Goal: Task Accomplishment & Management: Manage account settings

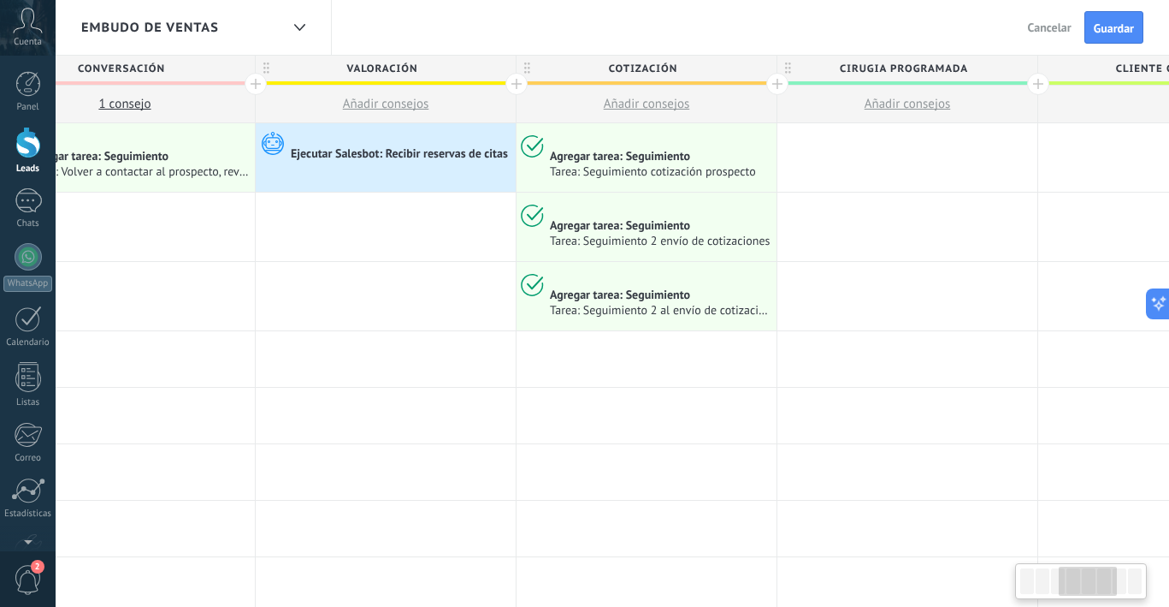
scroll to position [0, 755]
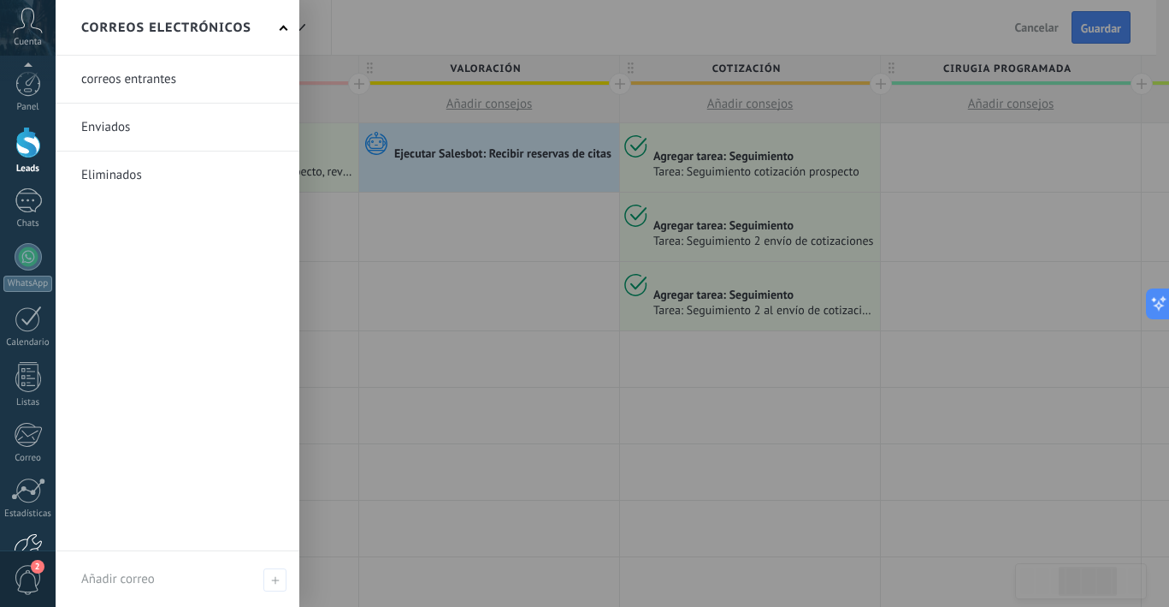
click at [33, 533] on div at bounding box center [28, 548] width 29 height 30
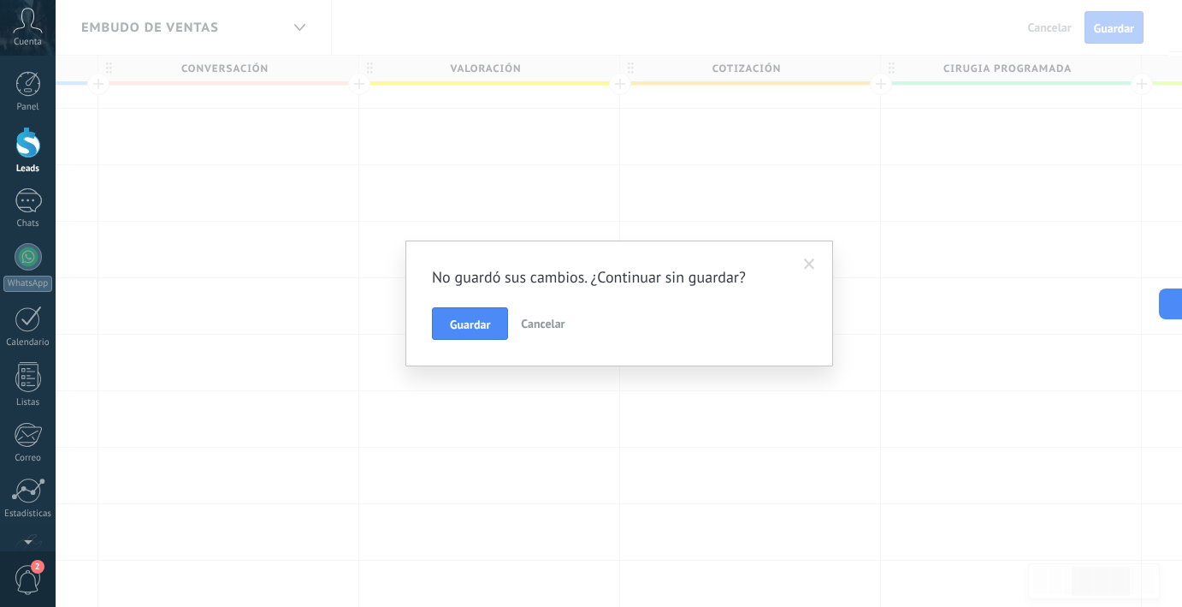
scroll to position [0, 0]
click at [461, 325] on span "Guardar" at bounding box center [470, 324] width 40 height 12
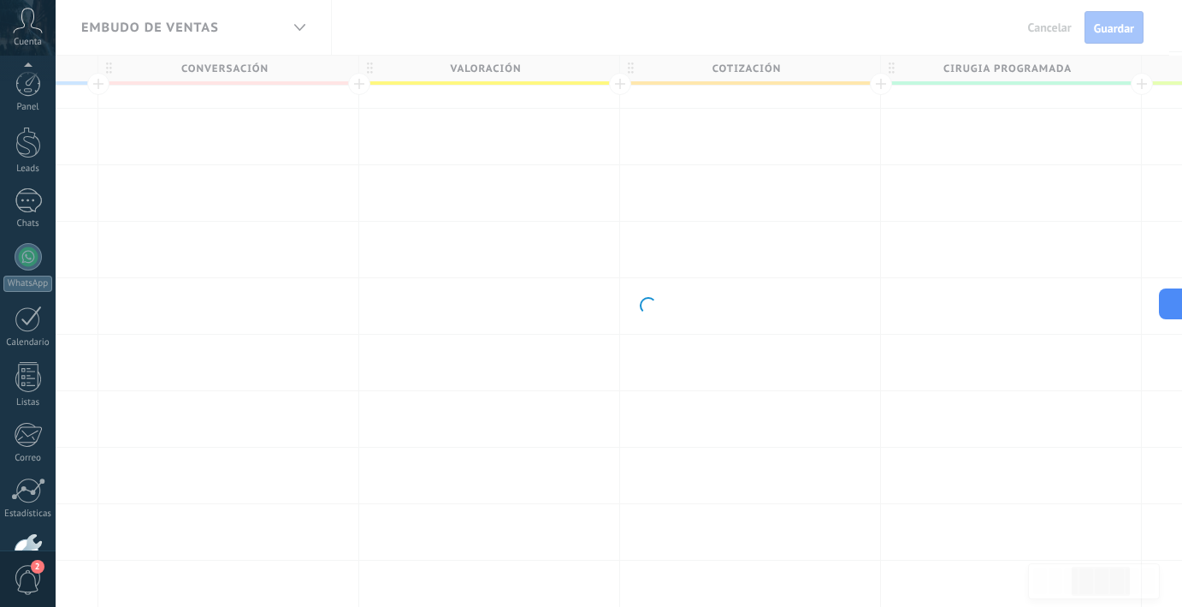
click at [24, 533] on div at bounding box center [28, 548] width 29 height 30
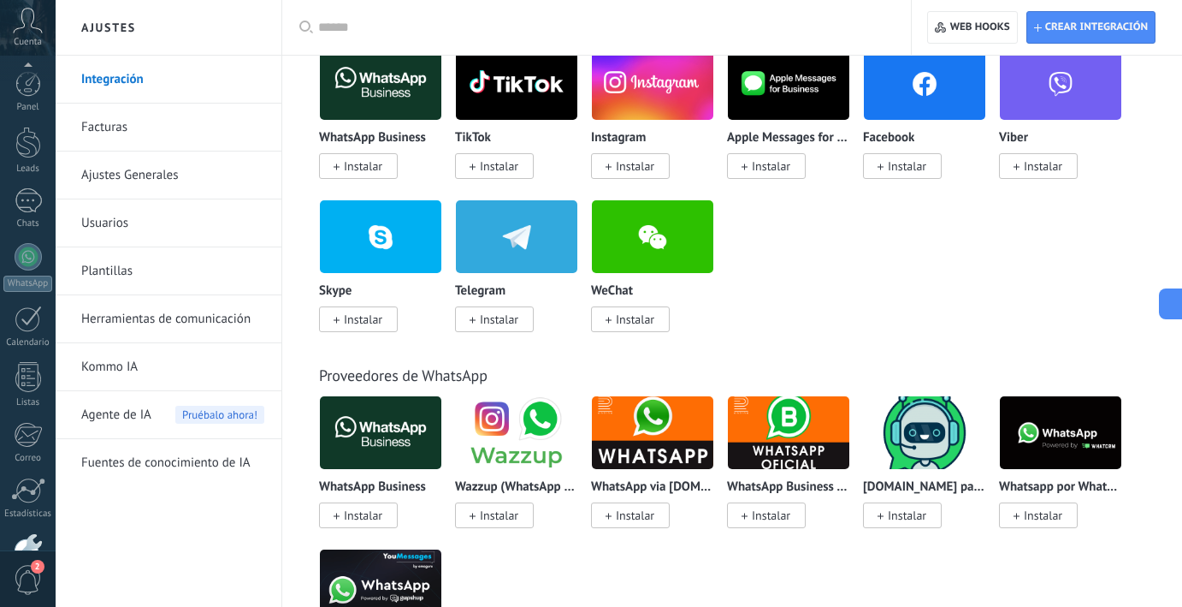
click at [130, 228] on link "Usuarios" at bounding box center [172, 223] width 183 height 48
click at [111, 222] on link "Usuarios" at bounding box center [172, 223] width 183 height 48
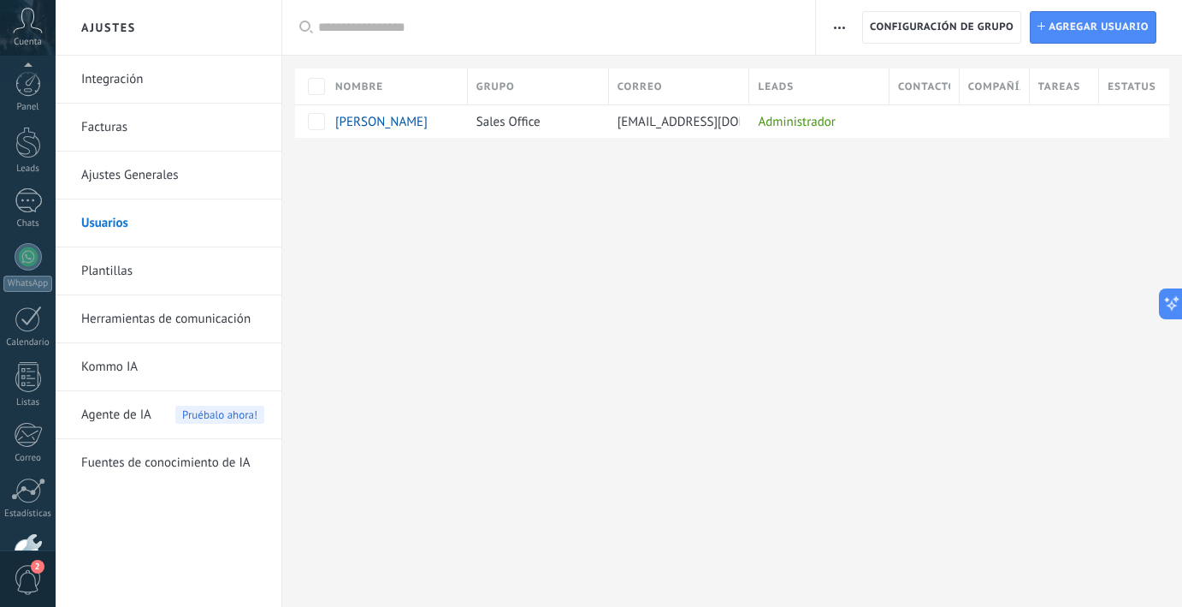
scroll to position [105, 0]
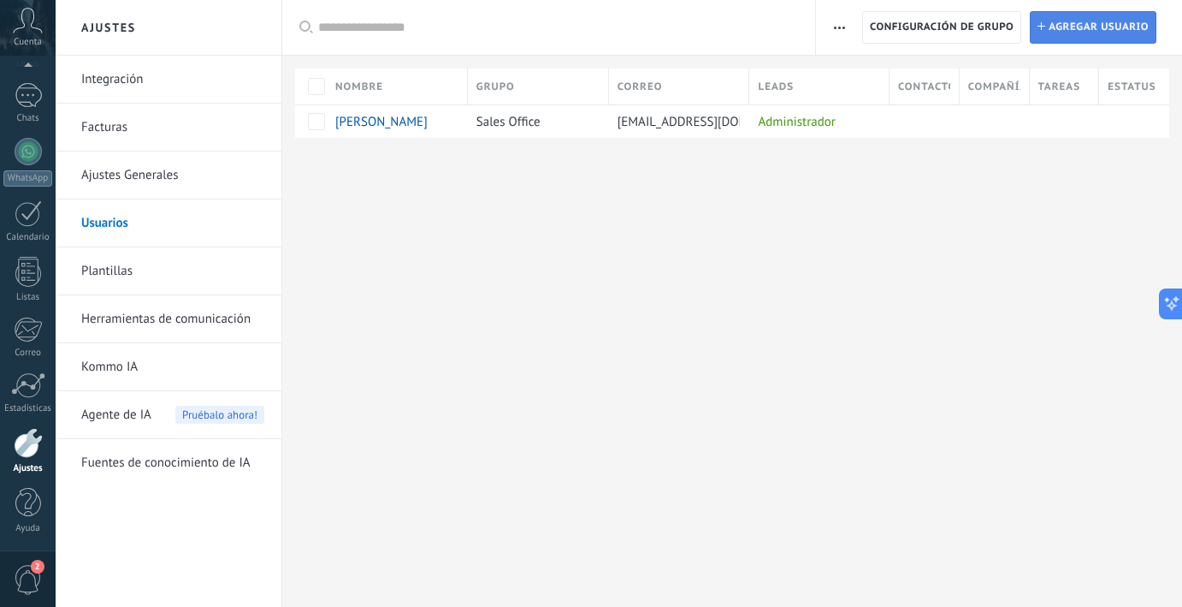
click at [1084, 16] on span "Agregar usuario" at bounding box center [1099, 27] width 100 height 31
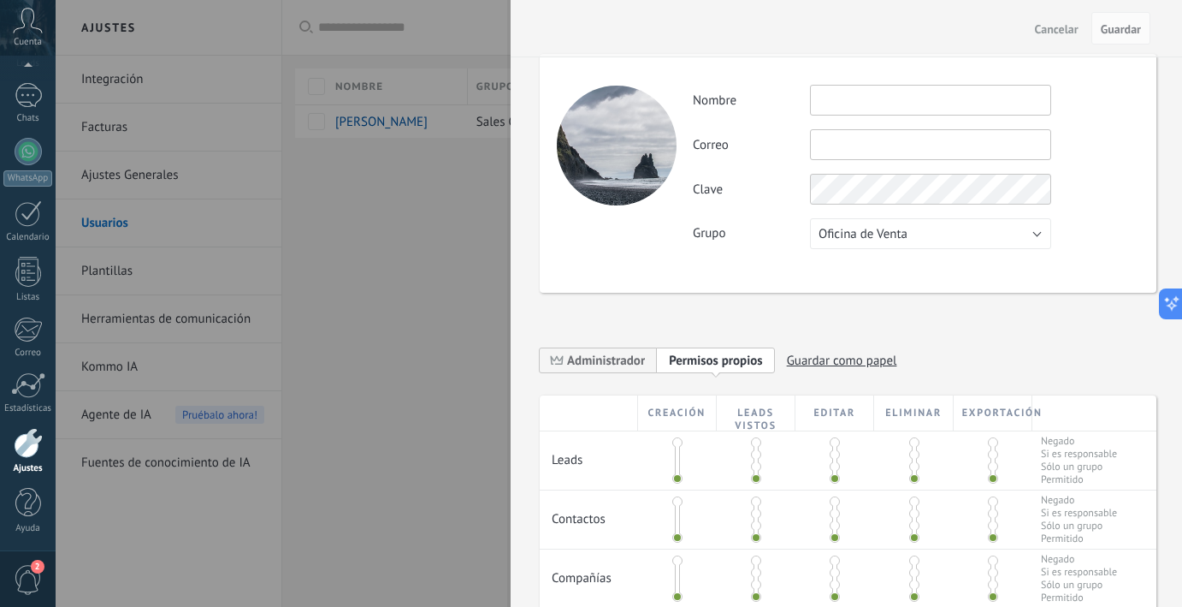
scroll to position [408, 0]
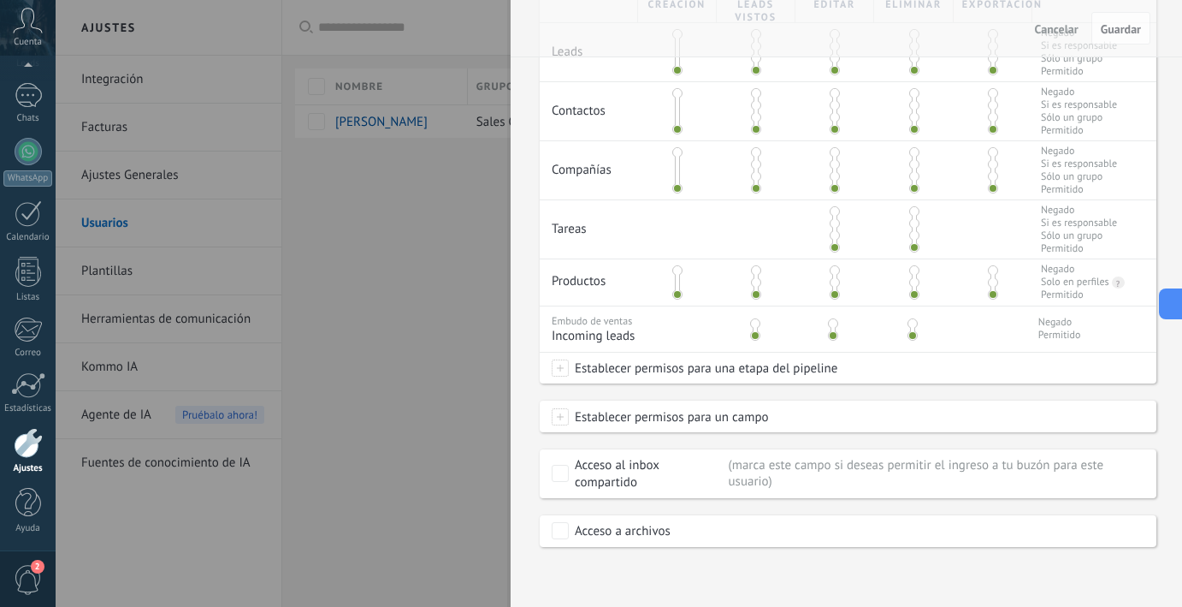
click at [369, 269] on div at bounding box center [591, 303] width 1182 height 607
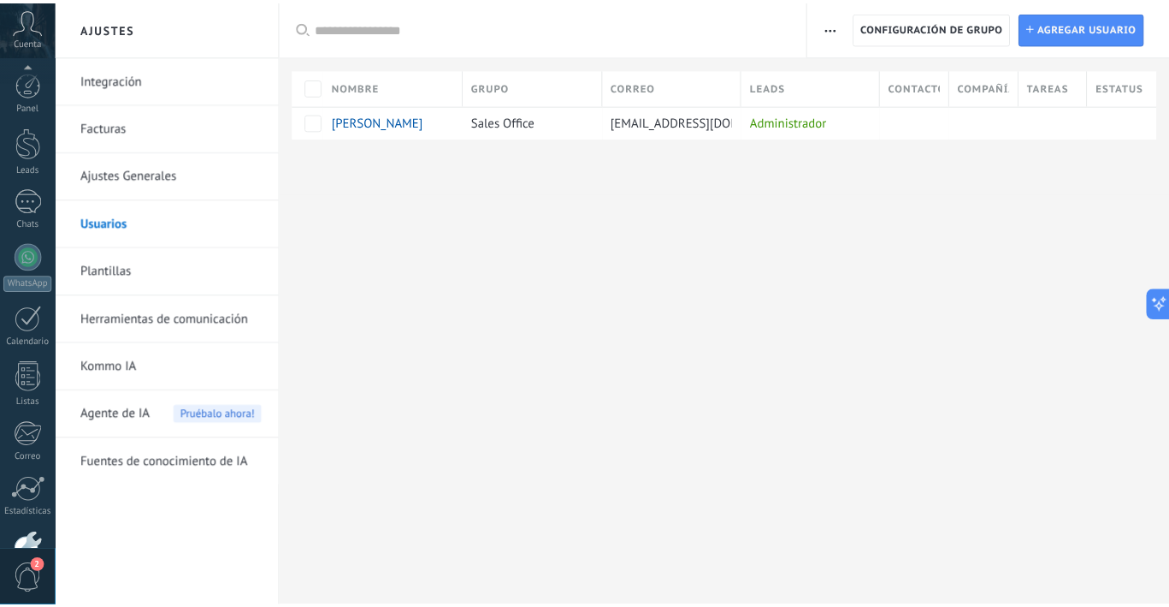
scroll to position [105, 0]
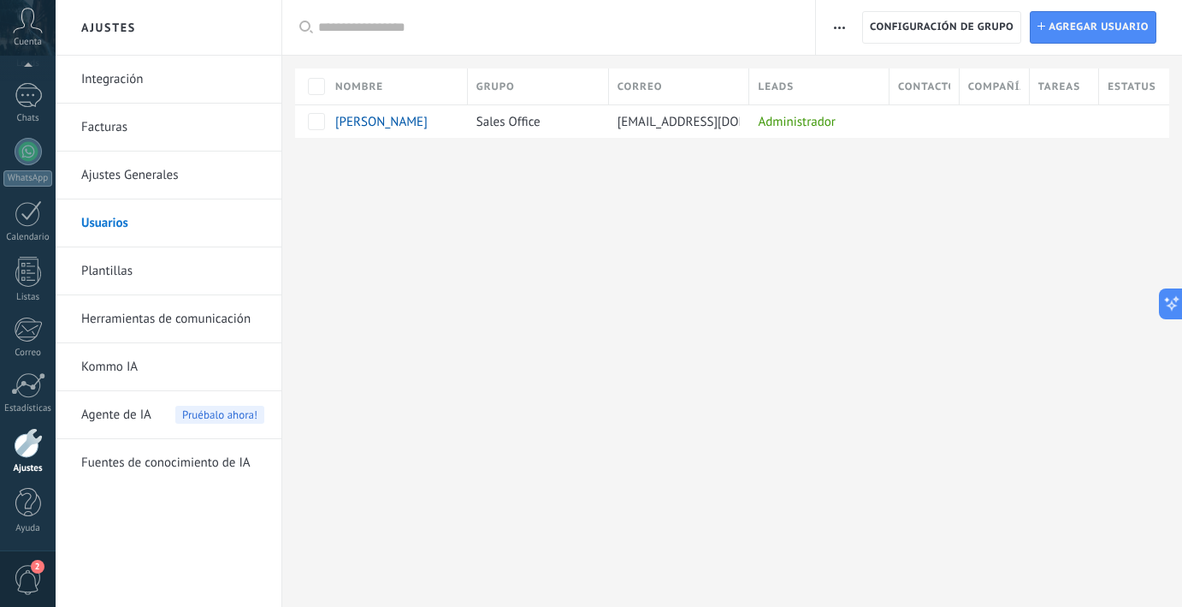
click at [145, 85] on link "Integración" at bounding box center [172, 80] width 183 height 48
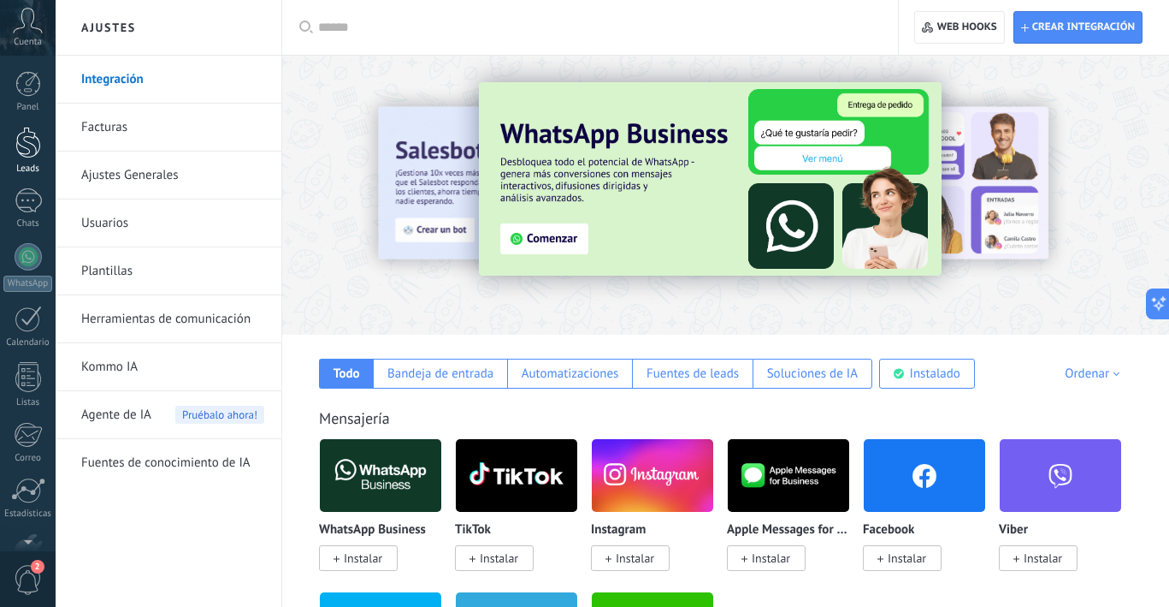
click at [21, 150] on div at bounding box center [28, 143] width 26 height 32
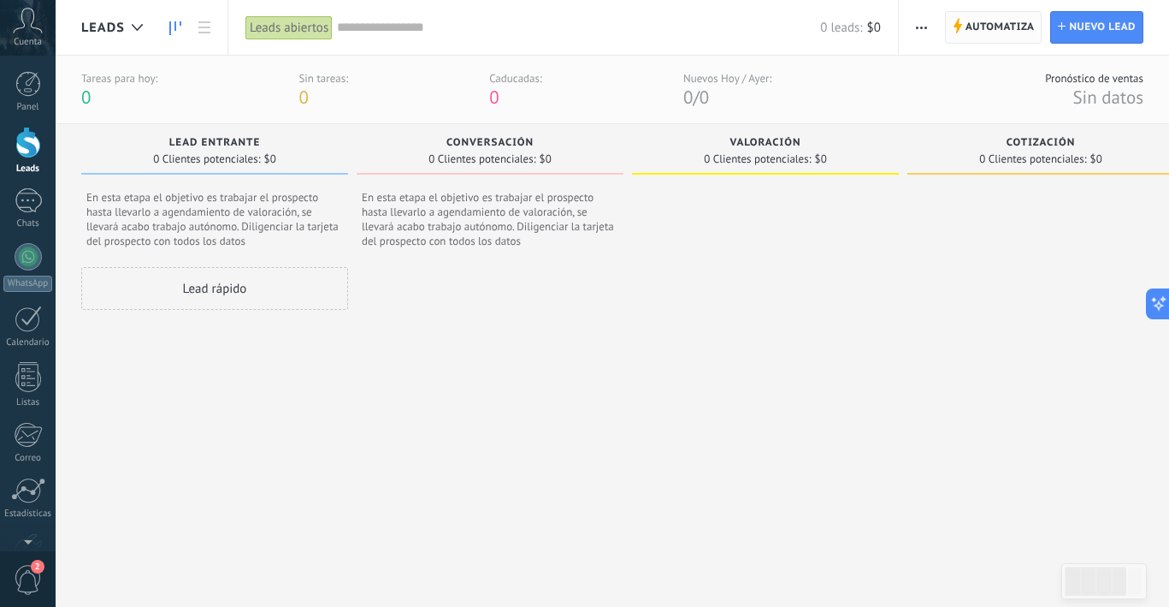
click at [978, 21] on span "Automatiza" at bounding box center [1000, 27] width 69 height 31
